Goal: Information Seeking & Learning: Check status

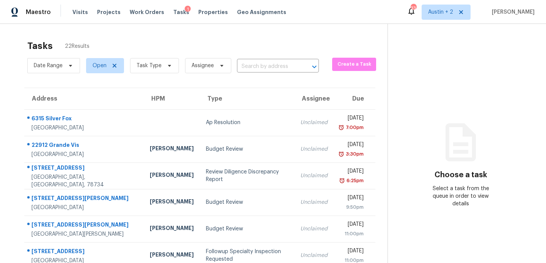
scroll to position [131, 0]
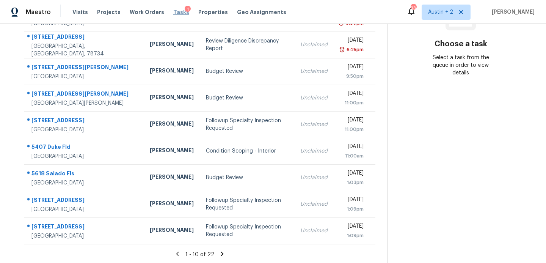
click at [175, 12] on span "Tasks" at bounding box center [181, 11] width 16 height 5
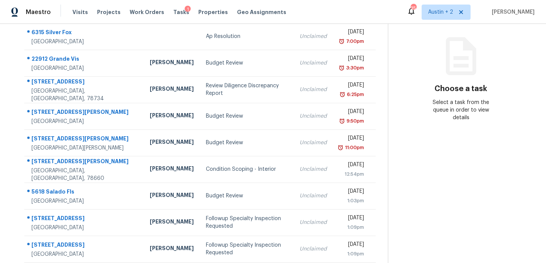
scroll to position [87, 0]
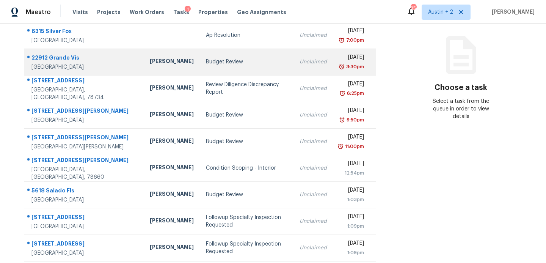
click at [208, 66] on td "Budget Review" at bounding box center [247, 62] width 94 height 27
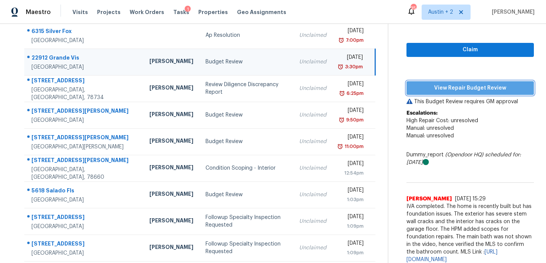
click at [452, 92] on span "View Repair Budget Review" at bounding box center [470, 87] width 115 height 9
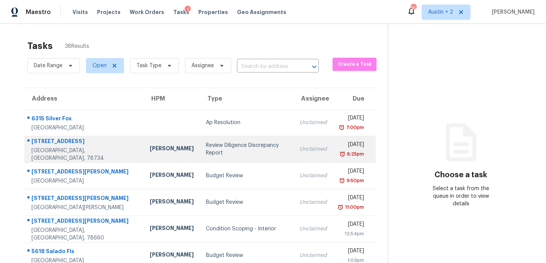
click at [206, 149] on div "Review Diligence Discrepancy Report" at bounding box center [247, 149] width 82 height 15
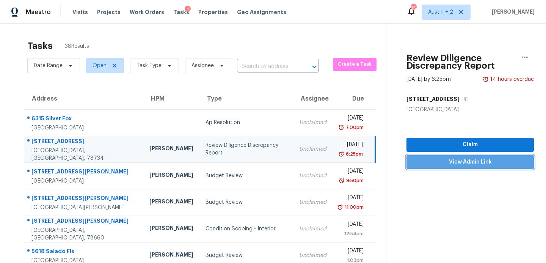
click at [441, 163] on span "View Admin Link" at bounding box center [470, 161] width 115 height 9
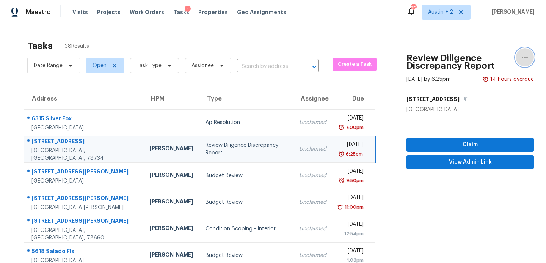
click at [524, 57] on icon "button" at bounding box center [525, 57] width 9 height 9
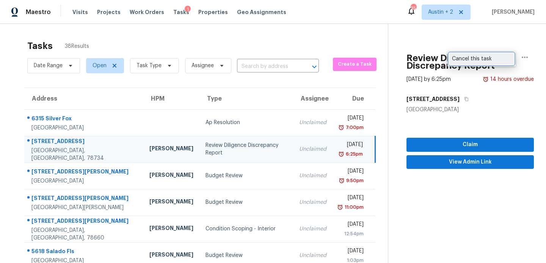
click at [495, 60] on div "Cancel this task" at bounding box center [481, 59] width 59 height 8
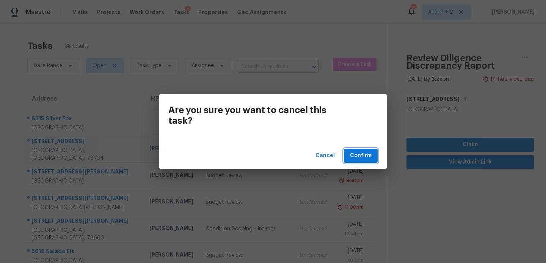
click at [366, 155] on span "Confirm" at bounding box center [361, 155] width 22 height 9
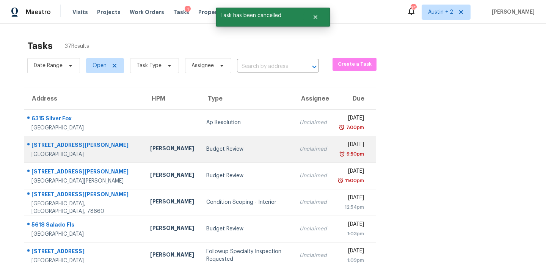
click at [200, 154] on td "Budget Review" at bounding box center [246, 149] width 93 height 27
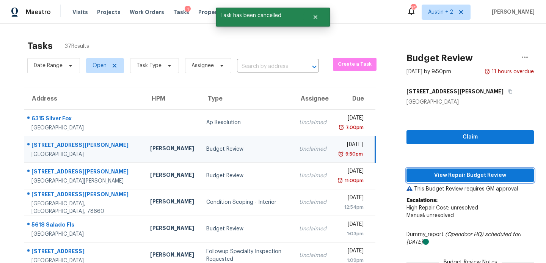
click at [418, 176] on span "View Repair Budget Review" at bounding box center [470, 175] width 115 height 9
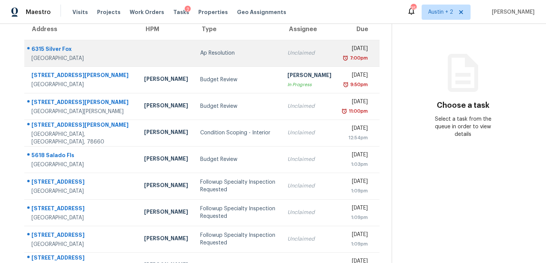
scroll to position [70, 0]
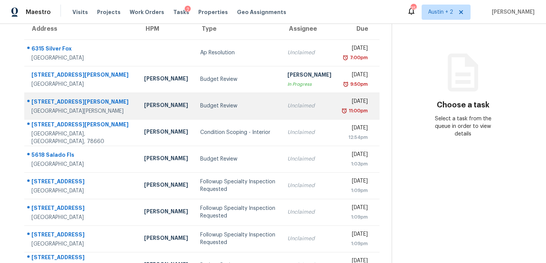
click at [200, 103] on div "Budget Review" at bounding box center [237, 106] width 75 height 8
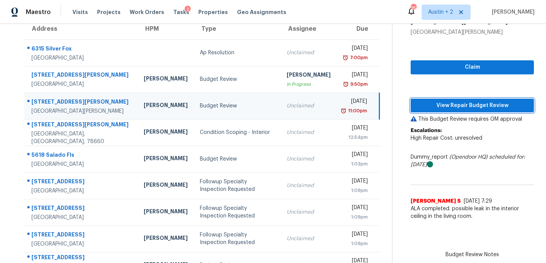
click at [469, 104] on span "View Repair Budget Review" at bounding box center [472, 105] width 111 height 9
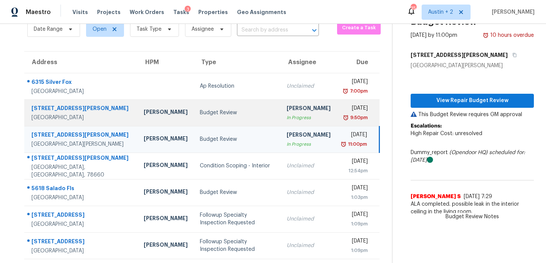
scroll to position [0, 0]
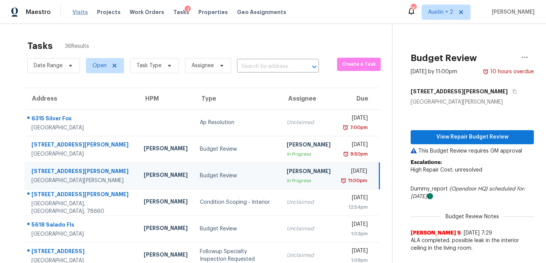
click at [75, 8] on span "Visits" at bounding box center [80, 12] width 16 height 8
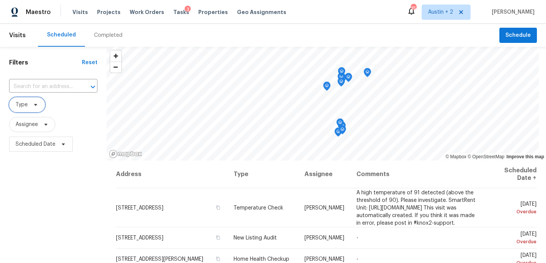
click at [38, 106] on icon at bounding box center [36, 105] width 6 height 6
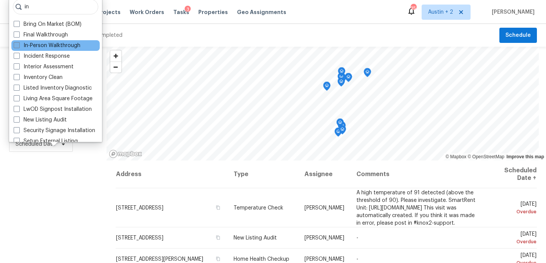
type input "in"
click at [38, 45] on label "In-Person Walkthrough" at bounding box center [47, 46] width 67 height 8
click at [19, 45] on input "In-Person Walkthrough" at bounding box center [16, 44] width 5 height 5
checkbox input "true"
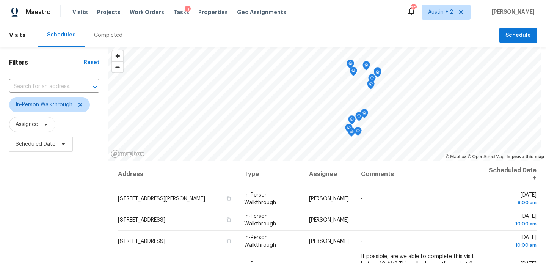
click at [30, 198] on div "Filters Reset ​ In-Person Walkthrough Assignee Scheduled Date" at bounding box center [54, 209] width 109 height 324
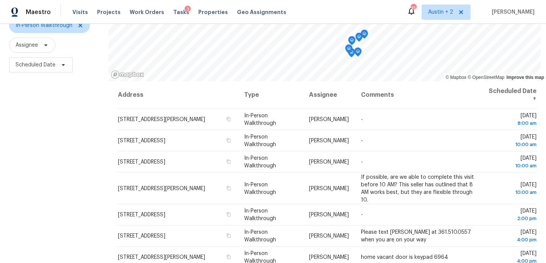
scroll to position [108, 0]
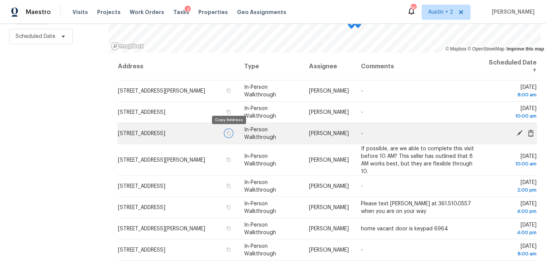
click at [227, 134] on icon "button" at bounding box center [229, 133] width 4 height 4
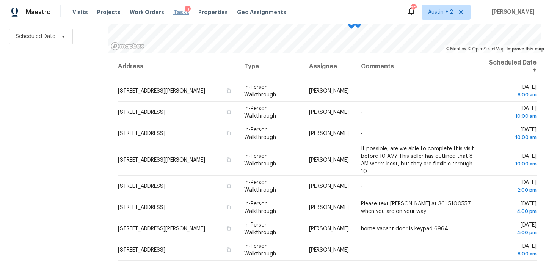
click at [175, 13] on span "Tasks" at bounding box center [181, 11] width 16 height 5
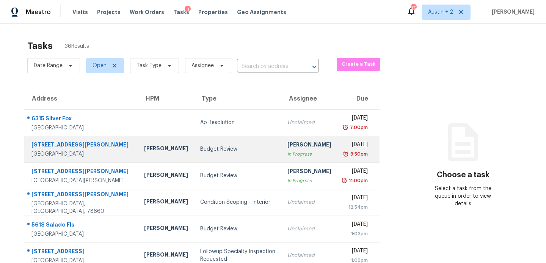
click at [220, 153] on td "Budget Review" at bounding box center [237, 149] width 87 height 27
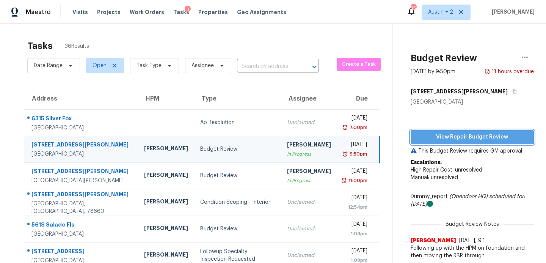
click at [465, 141] on span "View Repair Budget Review" at bounding box center [472, 136] width 111 height 9
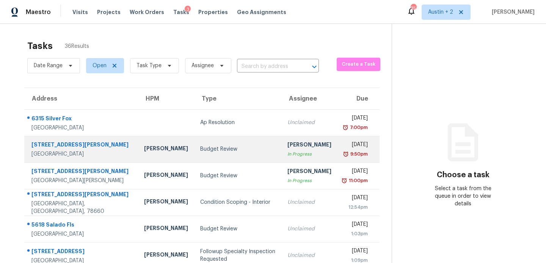
click at [144, 150] on div "[PERSON_NAME]" at bounding box center [166, 149] width 44 height 9
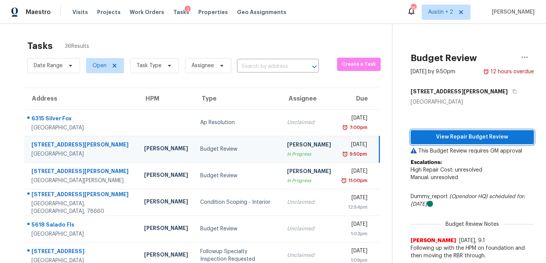
click at [473, 135] on span "View Repair Budget Review" at bounding box center [472, 136] width 111 height 9
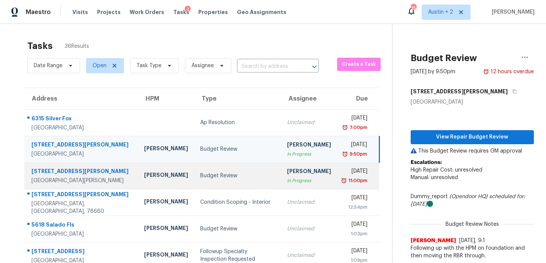
click at [194, 171] on td "Budget Review" at bounding box center [237, 175] width 87 height 27
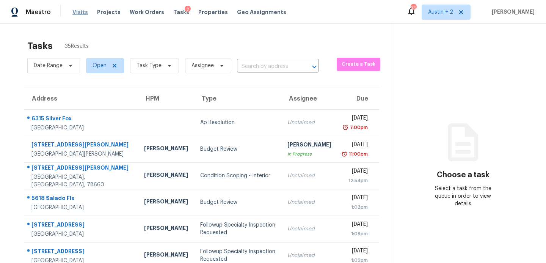
click at [80, 14] on span "Visits" at bounding box center [80, 12] width 16 height 8
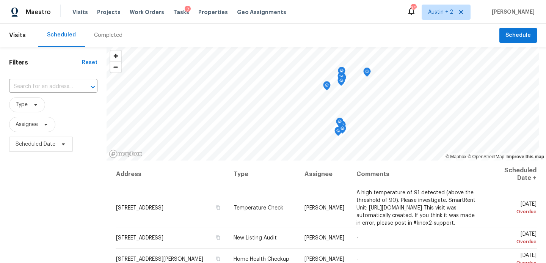
click at [115, 36] on div "Completed" at bounding box center [108, 35] width 28 height 8
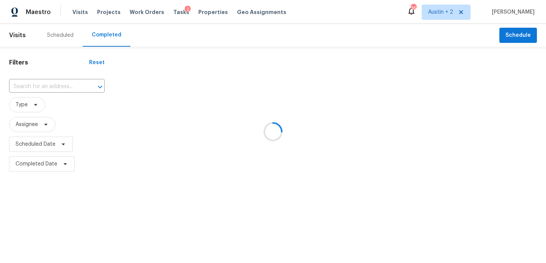
click at [53, 84] on div at bounding box center [273, 131] width 546 height 263
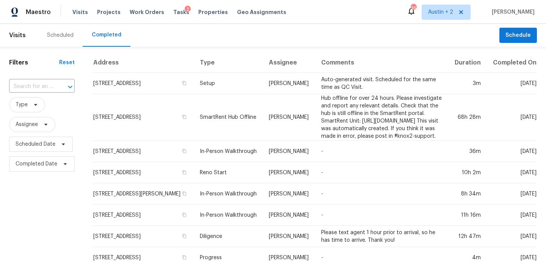
click at [53, 84] on div "​" at bounding box center [42, 87] width 66 height 12
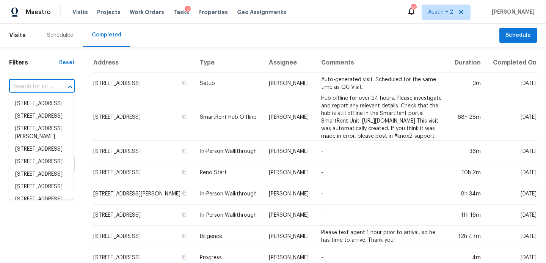
paste input "[STREET_ADDRESS][PERSON_NAME]"
type input "[STREET_ADDRESS][PERSON_NAME]"
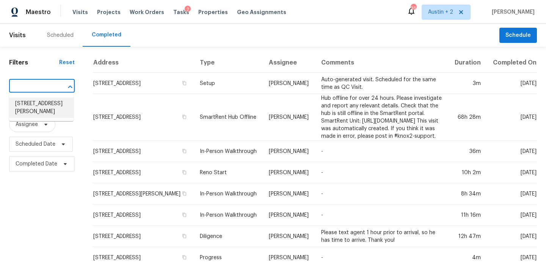
click at [33, 108] on li "[STREET_ADDRESS][PERSON_NAME]" at bounding box center [41, 108] width 65 height 20
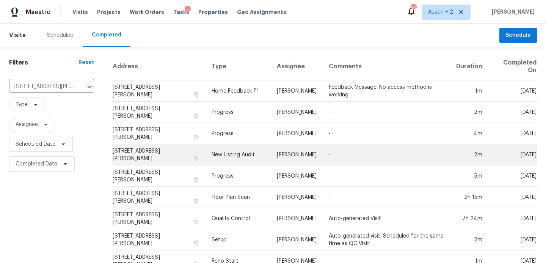
click at [157, 145] on td "[STREET_ADDRESS][PERSON_NAME]" at bounding box center [158, 154] width 93 height 21
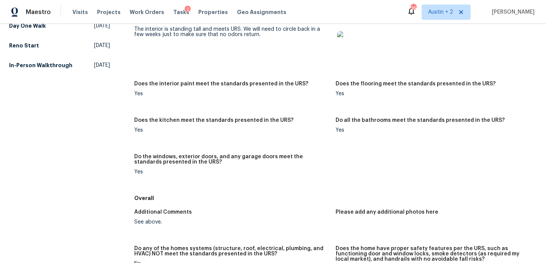
scroll to position [211, 0]
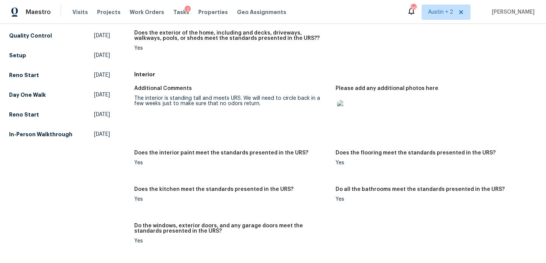
click at [343, 107] on img at bounding box center [349, 112] width 24 height 24
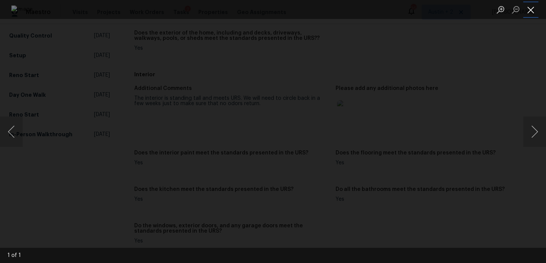
click at [530, 8] on button "Close lightbox" at bounding box center [531, 9] width 15 height 13
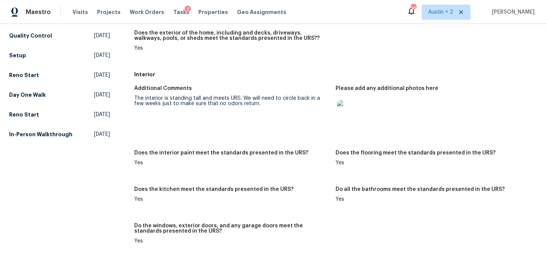
scroll to position [0, 0]
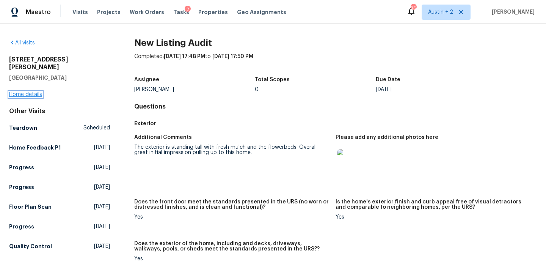
click at [30, 92] on link "Home details" at bounding box center [25, 94] width 33 height 5
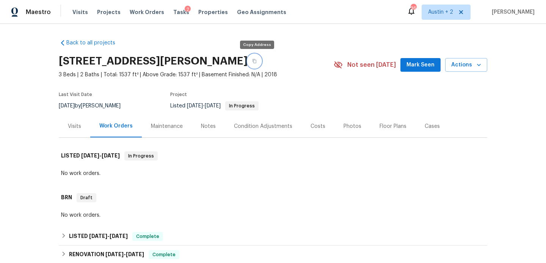
click at [256, 63] on icon "button" at bounding box center [255, 61] width 4 height 4
click at [409, 65] on button "Mark Seen" at bounding box center [421, 65] width 40 height 14
click at [257, 61] on icon "button" at bounding box center [254, 61] width 5 height 5
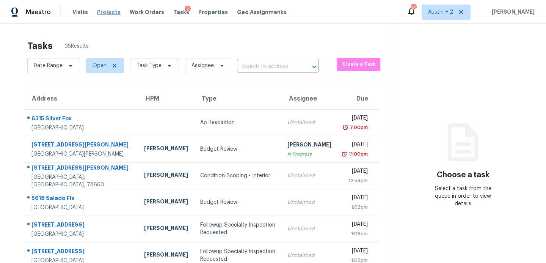
click at [103, 11] on span "Projects" at bounding box center [109, 12] width 24 height 8
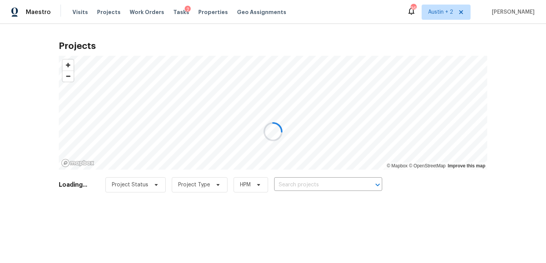
click at [321, 183] on div at bounding box center [273, 131] width 546 height 263
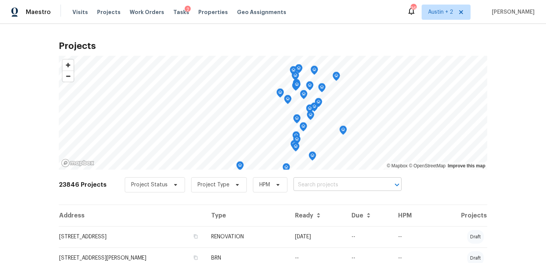
click at [324, 183] on input "text" at bounding box center [337, 185] width 87 height 12
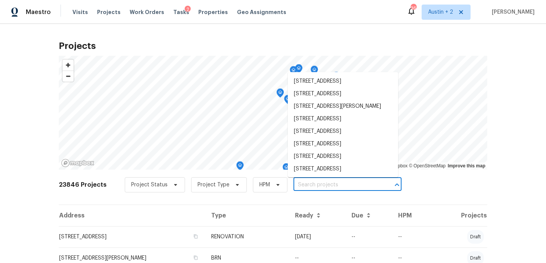
paste input "[STREET_ADDRESS][PERSON_NAME]"
type input "[STREET_ADDRESS][PERSON_NAME]"
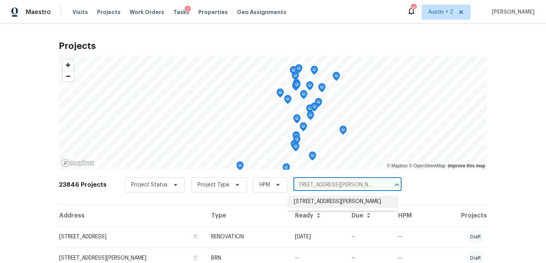
click at [306, 205] on li "[STREET_ADDRESS][PERSON_NAME]" at bounding box center [343, 201] width 110 height 13
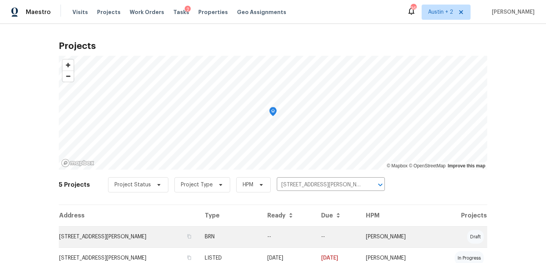
click at [73, 236] on td "[STREET_ADDRESS][PERSON_NAME]" at bounding box center [129, 236] width 140 height 21
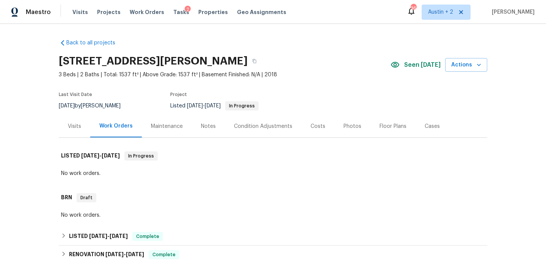
click at [77, 126] on div "Visits" at bounding box center [74, 127] width 13 height 8
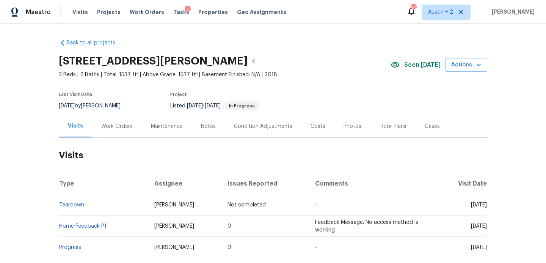
scroll to position [259, 0]
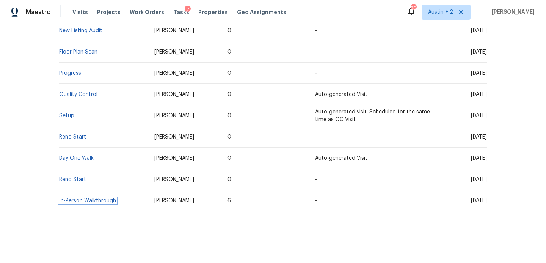
click at [105, 201] on link "In-Person Walkthrough" at bounding box center [87, 200] width 57 height 5
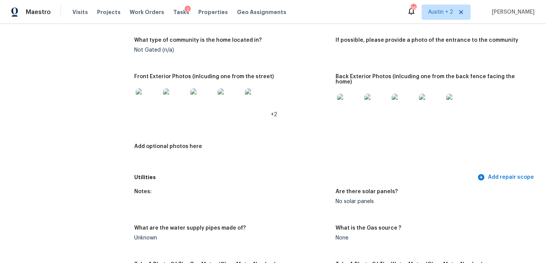
scroll to position [324, 0]
click at [146, 105] on img at bounding box center [148, 101] width 24 height 24
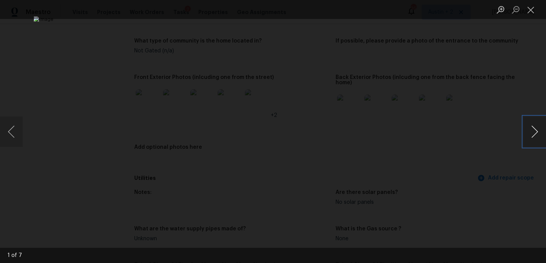
click at [535, 130] on button "Next image" at bounding box center [535, 131] width 23 height 30
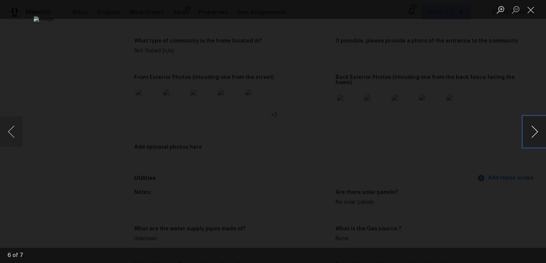
click at [535, 130] on button "Next image" at bounding box center [535, 131] width 23 height 30
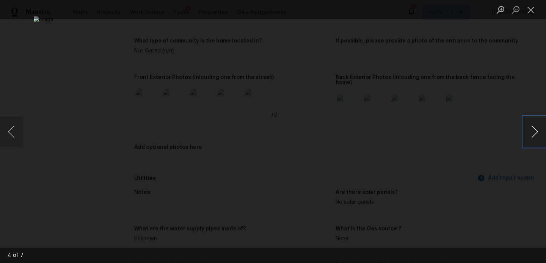
click at [535, 130] on button "Next image" at bounding box center [535, 131] width 23 height 30
click at [535, 129] on button "Next image" at bounding box center [535, 131] width 23 height 30
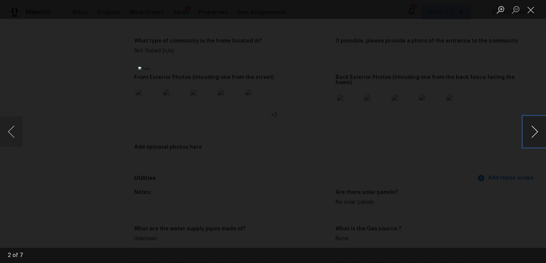
click at [535, 130] on button "Next image" at bounding box center [535, 131] width 23 height 30
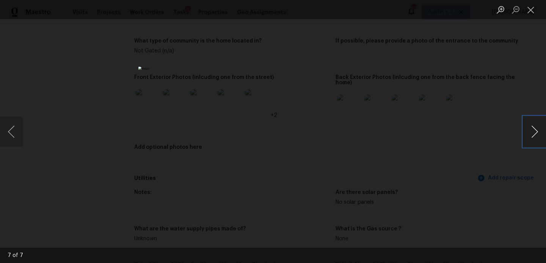
click at [535, 130] on button "Next image" at bounding box center [535, 131] width 23 height 30
click at [528, 7] on button "Close lightbox" at bounding box center [531, 9] width 15 height 13
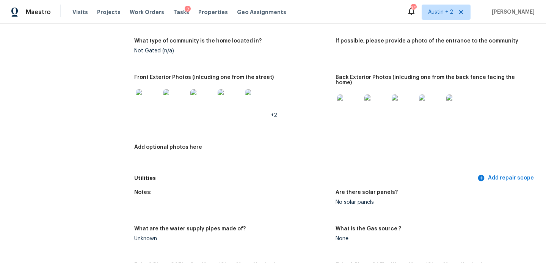
click at [352, 105] on img at bounding box center [349, 106] width 24 height 24
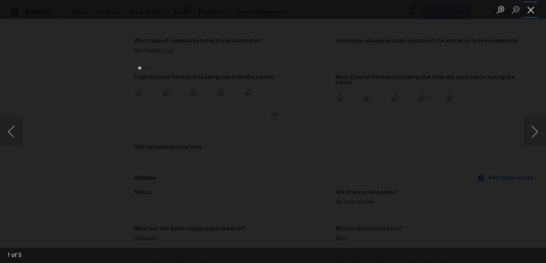
click at [530, 11] on button "Close lightbox" at bounding box center [531, 9] width 15 height 13
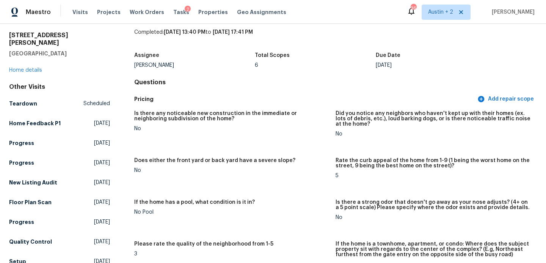
scroll to position [0, 0]
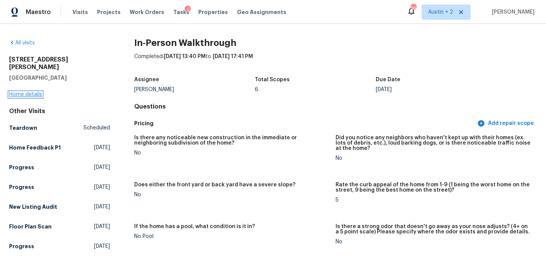
click at [28, 92] on link "Home details" at bounding box center [25, 94] width 33 height 5
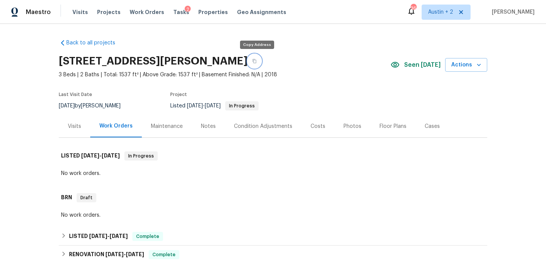
click at [257, 60] on icon "button" at bounding box center [254, 61] width 5 height 5
